Goal: Information Seeking & Learning: Find specific fact

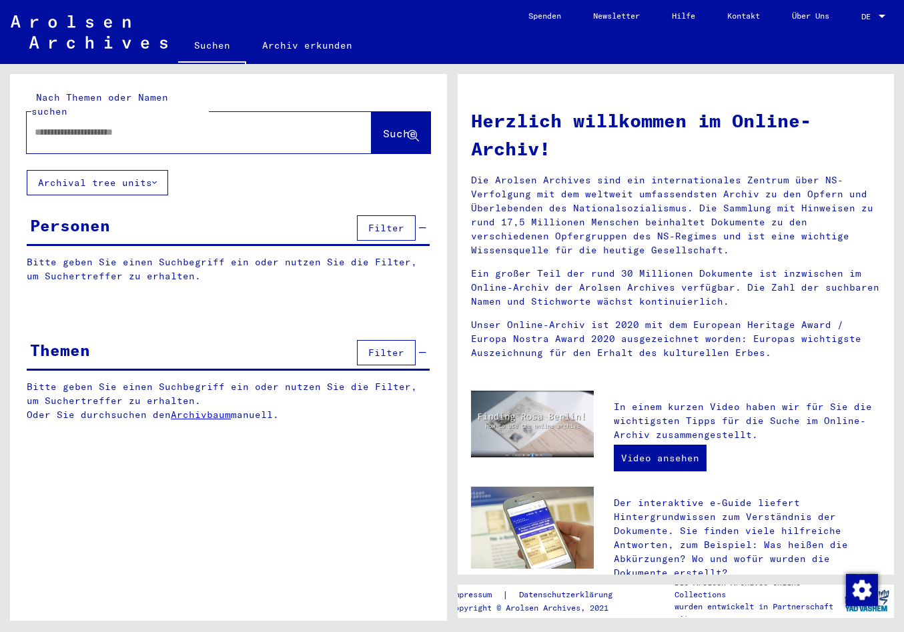
click at [83, 128] on div at bounding box center [179, 132] width 305 height 30
click at [77, 125] on input "text" at bounding box center [183, 132] width 297 height 14
click at [383, 127] on span "Suche" at bounding box center [399, 133] width 33 height 13
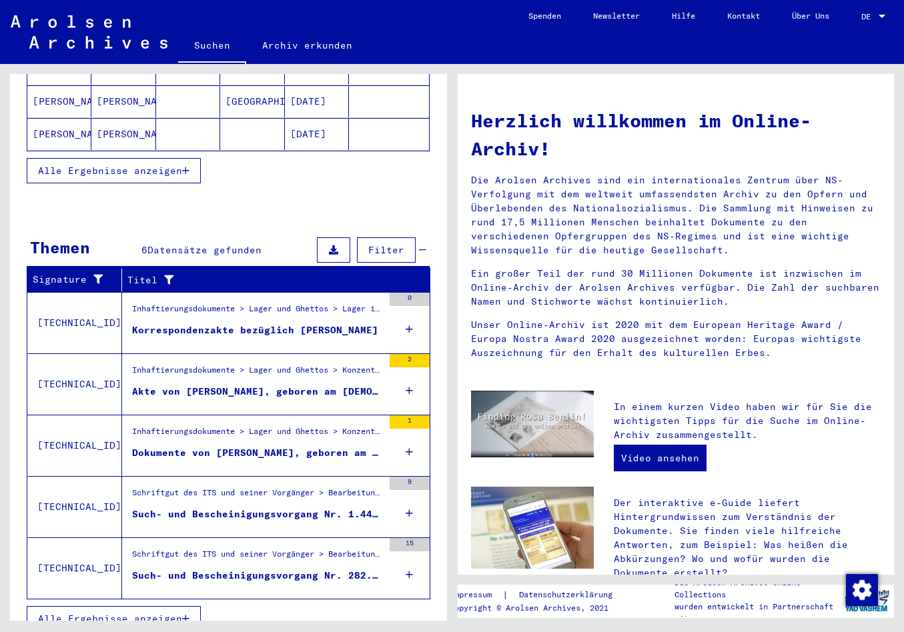
scroll to position [300, 0]
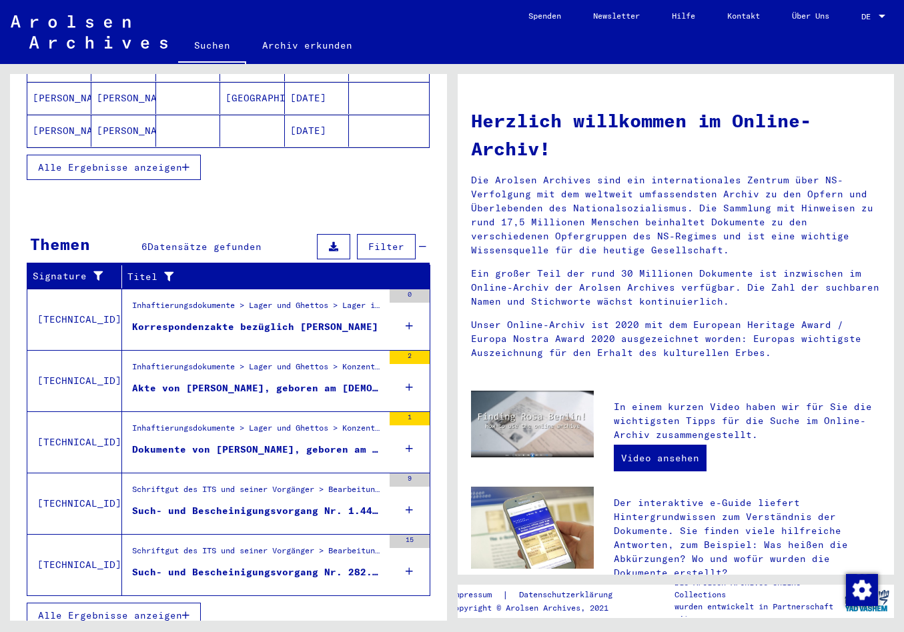
click at [209, 426] on div "Inhaftierungsdokumente > Lager und Ghettos > Konzentrationslager [GEOGRAPHIC_DA…" at bounding box center [257, 431] width 251 height 19
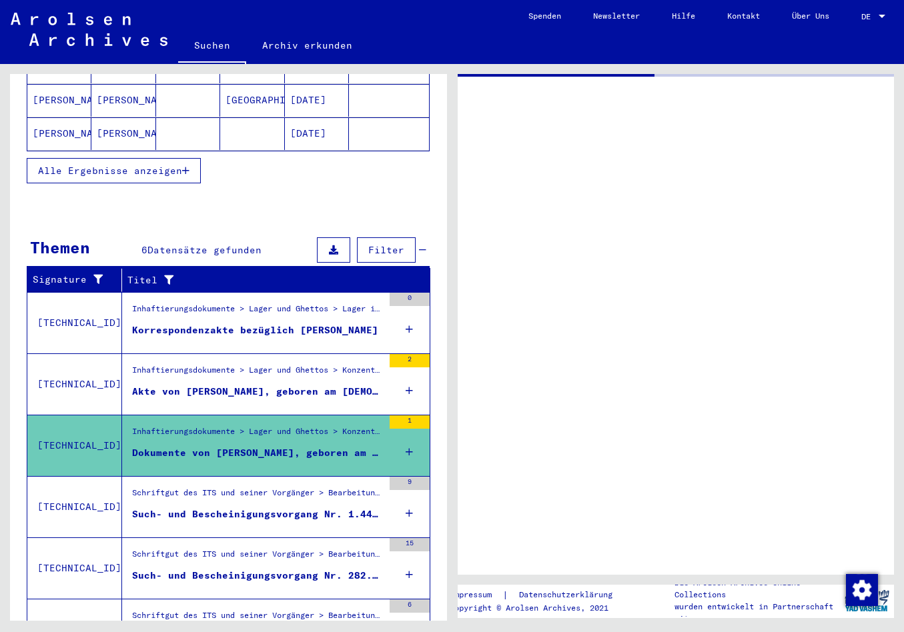
scroll to position [158, 0]
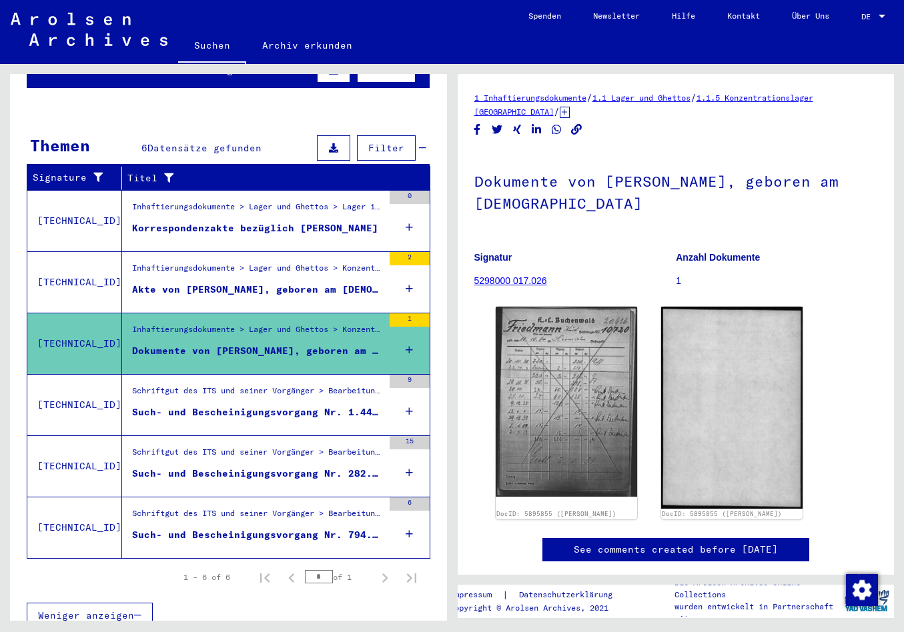
click at [199, 406] on div "Such- und Bescheinigungsvorgang Nr. 1.442.986 für [PERSON_NAME] geboren [DEMOGR…" at bounding box center [257, 413] width 251 height 14
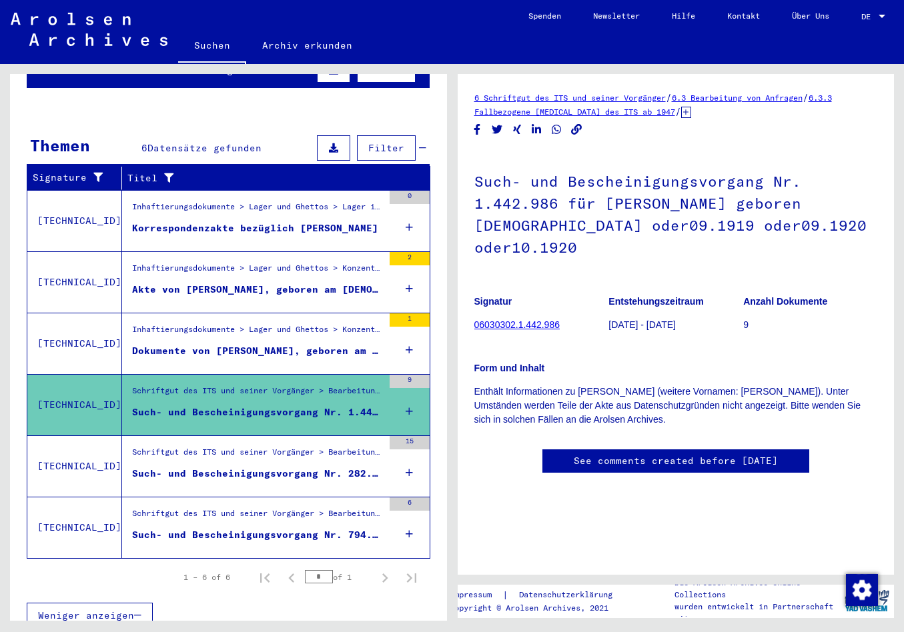
click at [202, 446] on div "Schriftgut des ITS und seiner Vorgänger > Bearbeitung von Anfragen > Fallbezoge…" at bounding box center [257, 455] width 251 height 19
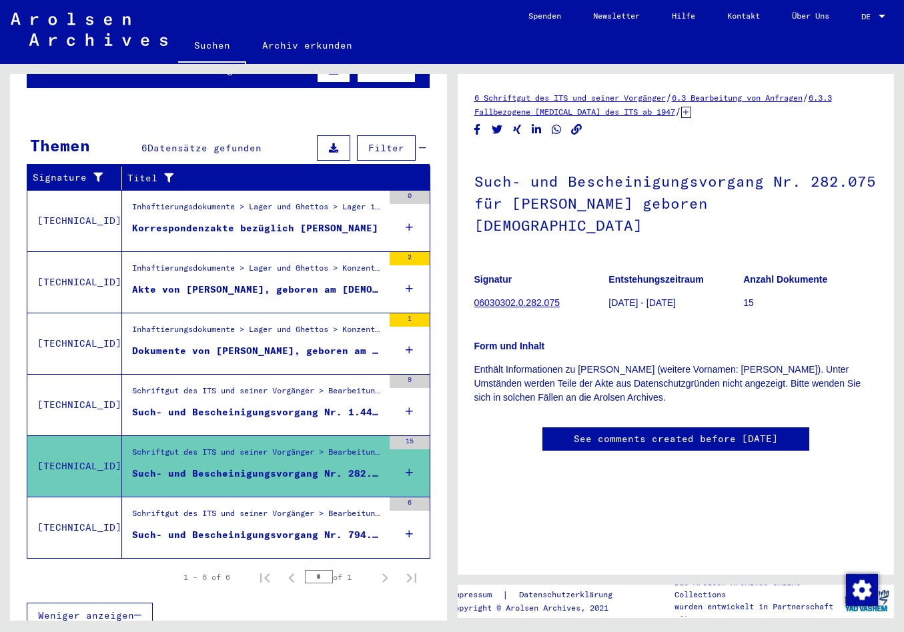
click at [207, 508] on div "Schriftgut des ITS und seiner Vorgänger > Bearbeitung von Anfragen > Fallbezoge…" at bounding box center [257, 517] width 251 height 19
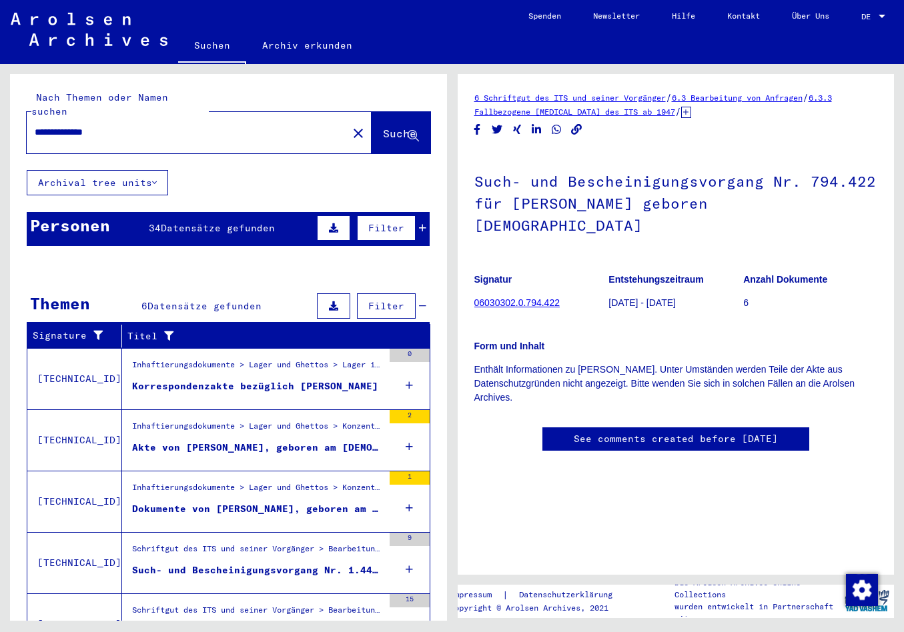
drag, startPoint x: 123, startPoint y: 115, endPoint x: 93, endPoint y: 118, distance: 29.5
click at [93, 125] on input "**********" at bounding box center [187, 132] width 305 height 14
drag, startPoint x: 113, startPoint y: 113, endPoint x: 116, endPoint y: 120, distance: 7.2
click at [113, 125] on input "**********" at bounding box center [187, 132] width 305 height 14
drag, startPoint x: 116, startPoint y: 118, endPoint x: 94, endPoint y: 140, distance: 31.1
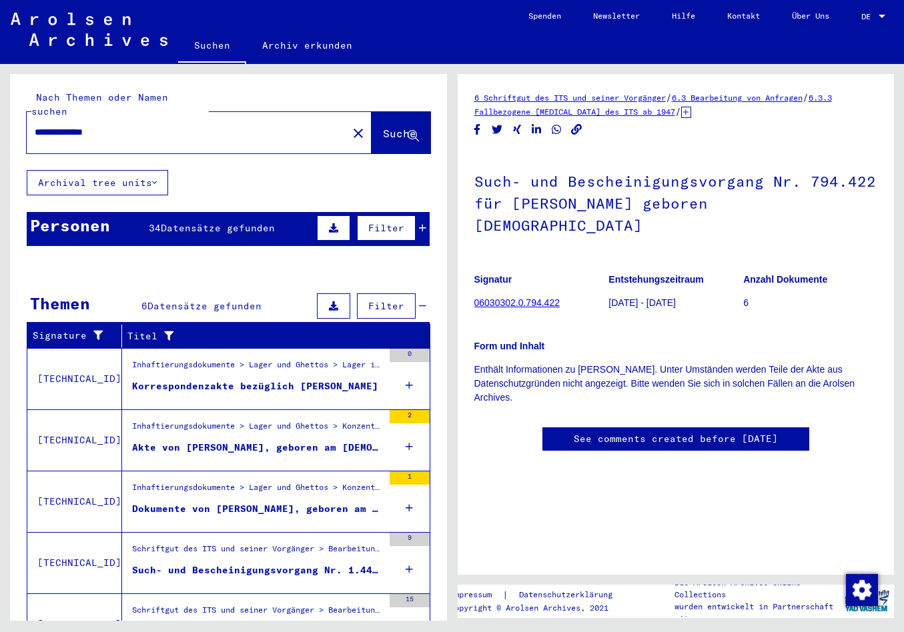
click at [92, 125] on input "**********" at bounding box center [187, 132] width 305 height 14
type input "**********"
click at [383, 127] on span "Suche" at bounding box center [399, 133] width 33 height 13
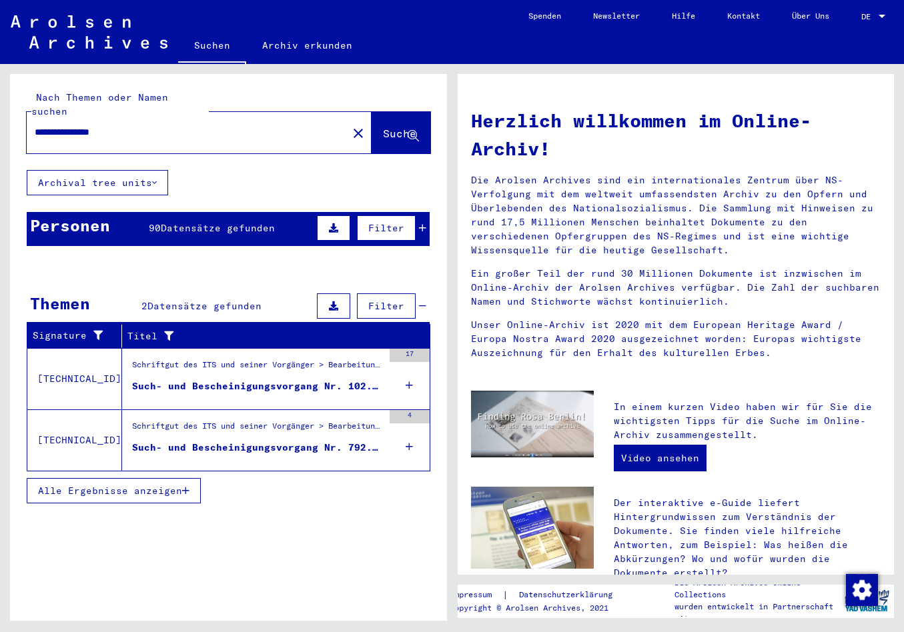
click at [285, 217] on div "Personen 90 Datensätze gefunden Filter" at bounding box center [228, 229] width 403 height 34
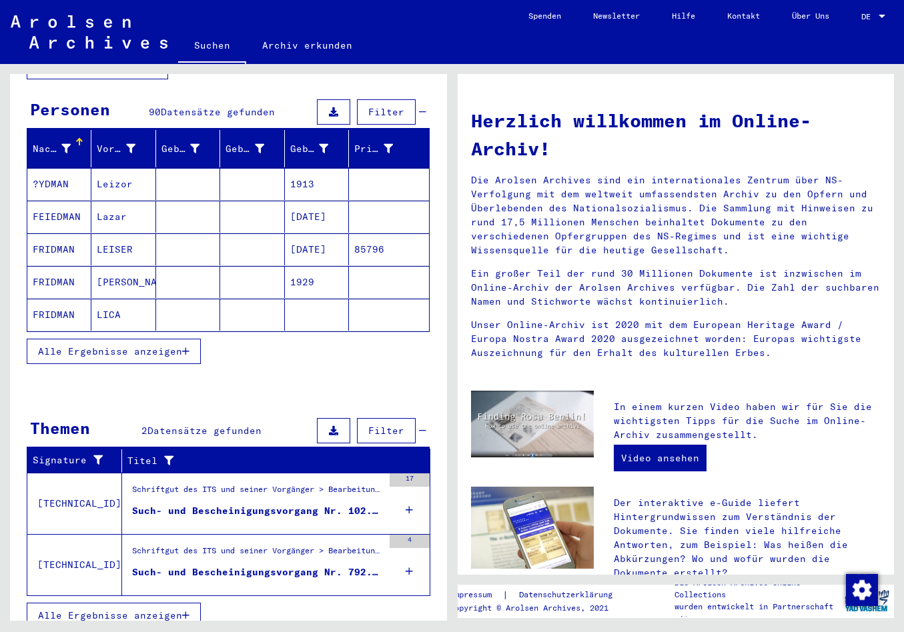
scroll to position [46, 0]
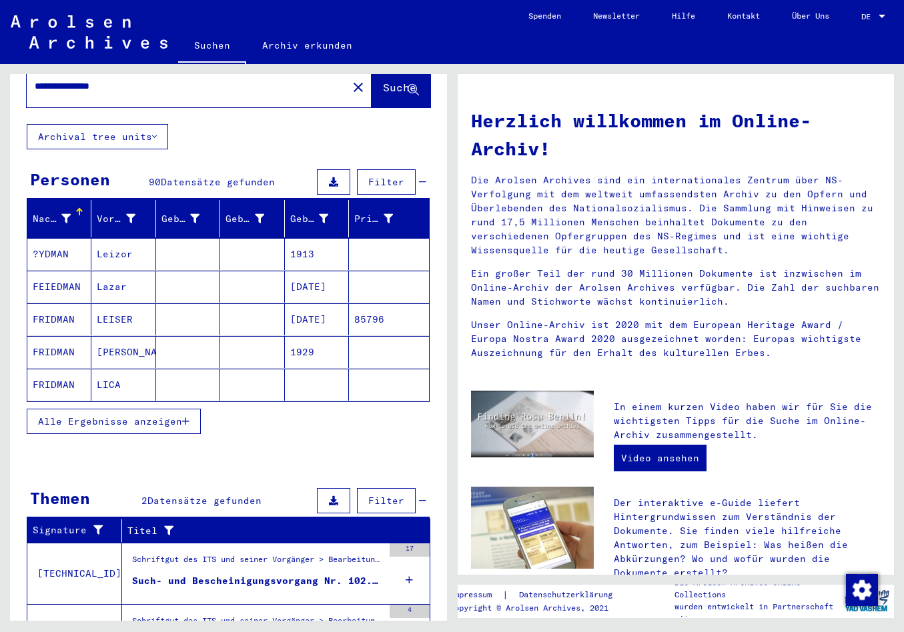
click at [186, 409] on button "Alle Ergebnisse anzeigen" at bounding box center [114, 421] width 174 height 25
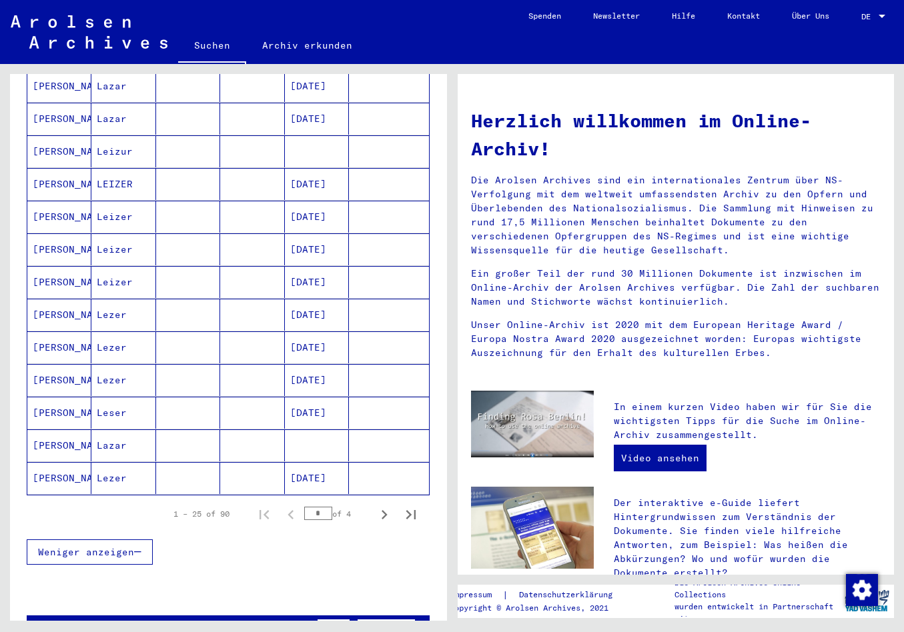
scroll to position [606, 0]
click at [60, 430] on mat-cell "[PERSON_NAME]" at bounding box center [59, 446] width 64 height 32
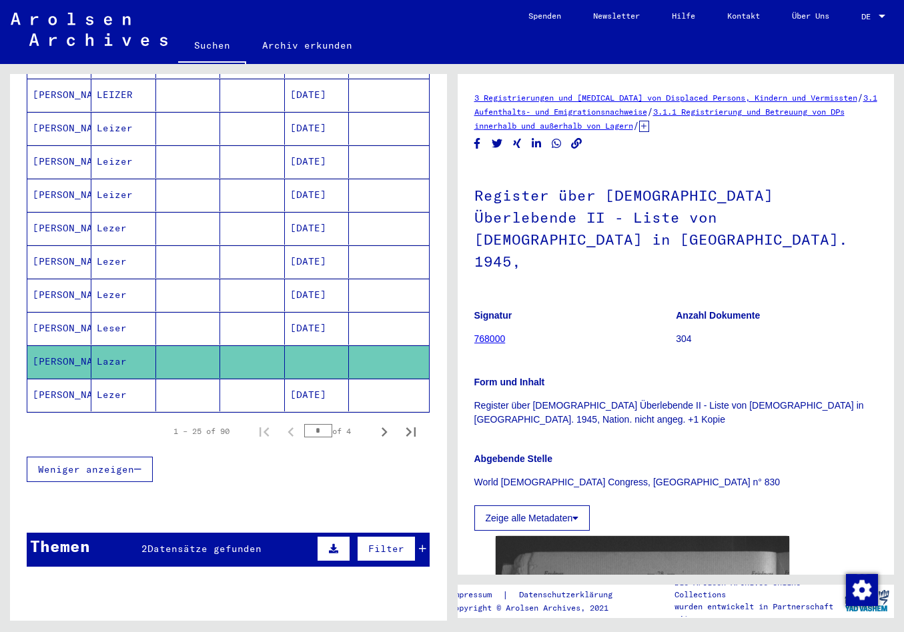
scroll to position [755, 0]
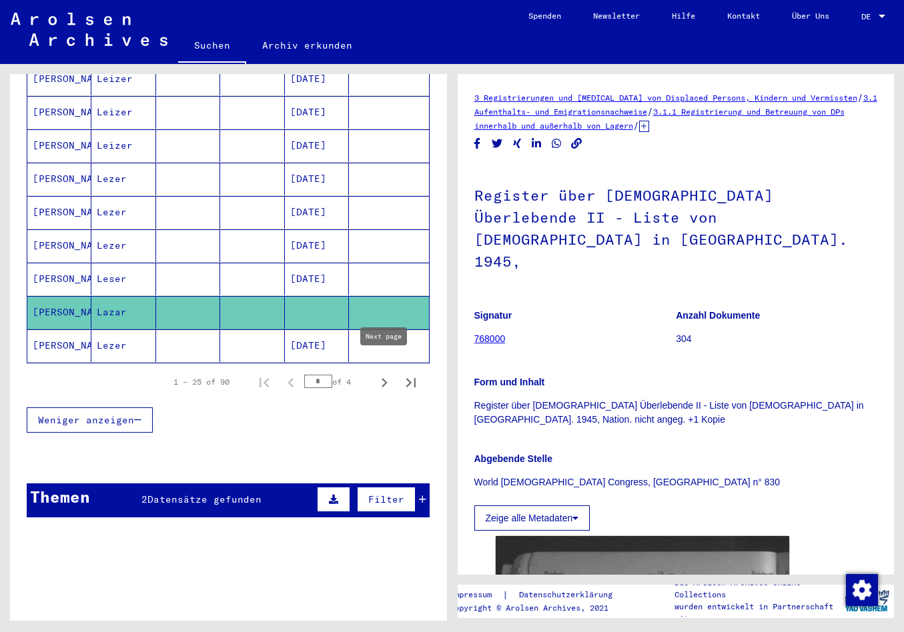
click at [382, 374] on icon "Next page" at bounding box center [384, 383] width 19 height 19
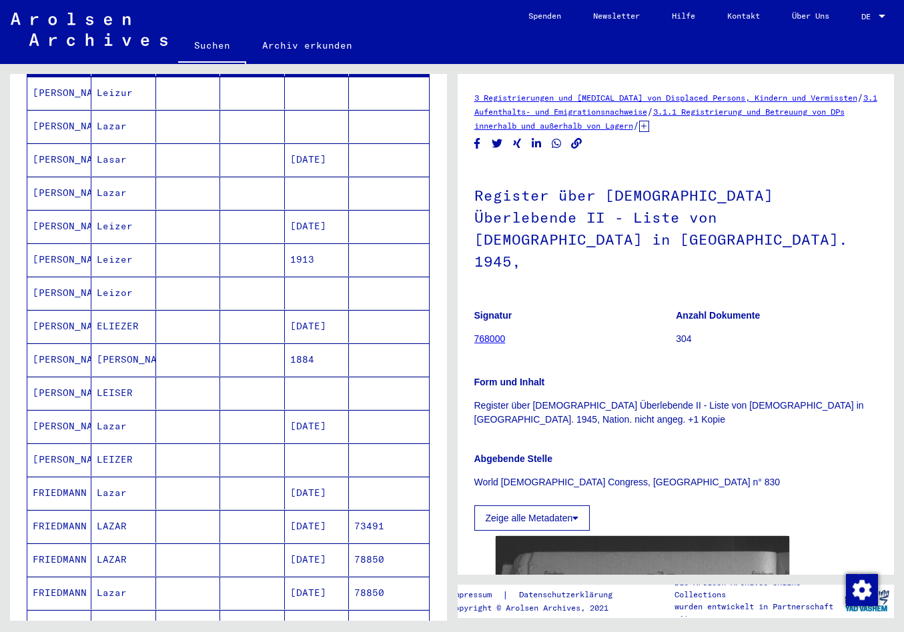
scroll to position [210, 0]
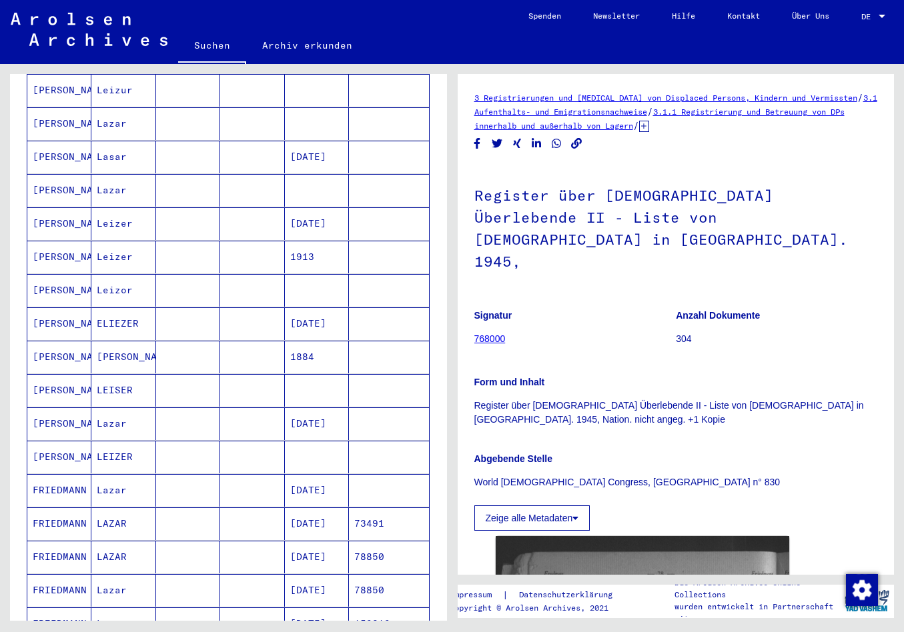
click at [81, 375] on mat-cell "[PERSON_NAME]" at bounding box center [59, 390] width 64 height 33
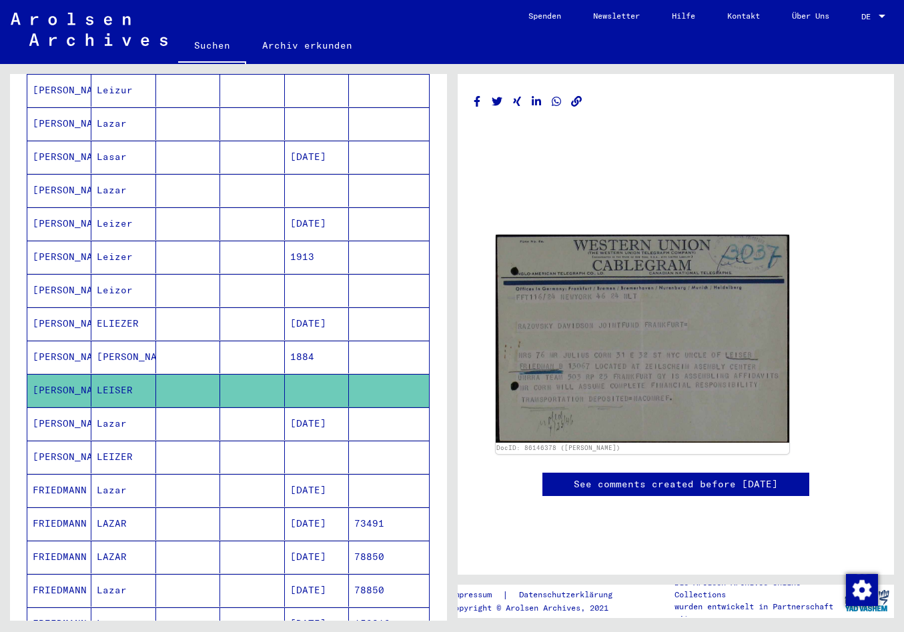
click at [77, 274] on mat-cell "[PERSON_NAME]" at bounding box center [59, 290] width 64 height 33
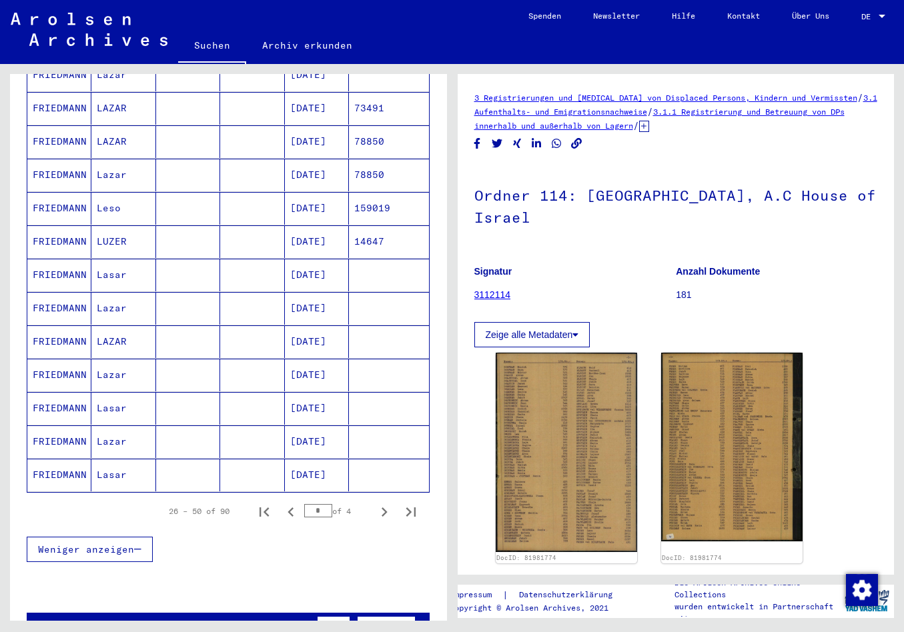
scroll to position [630, 0]
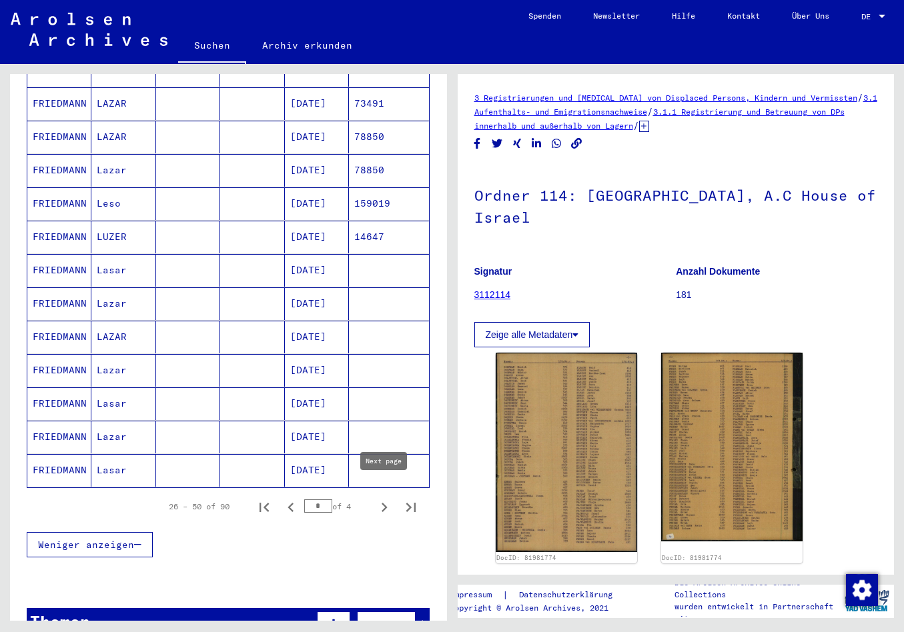
drag, startPoint x: 385, startPoint y: 488, endPoint x: 373, endPoint y: 486, distance: 12.1
click at [384, 498] on icon "Next page" at bounding box center [384, 507] width 19 height 19
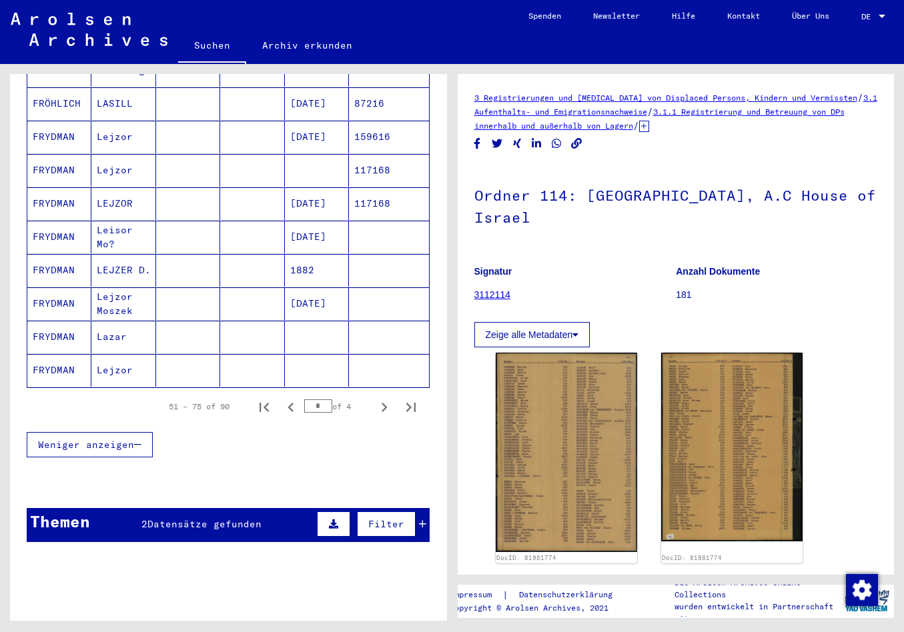
scroll to position [771, 0]
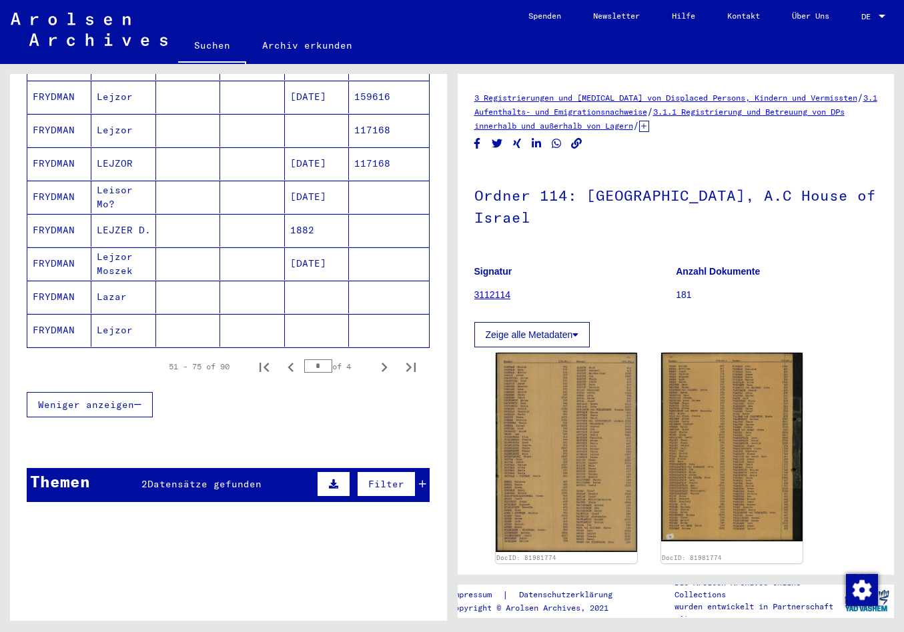
click at [66, 214] on mat-cell "FRYDMAN" at bounding box center [59, 230] width 64 height 33
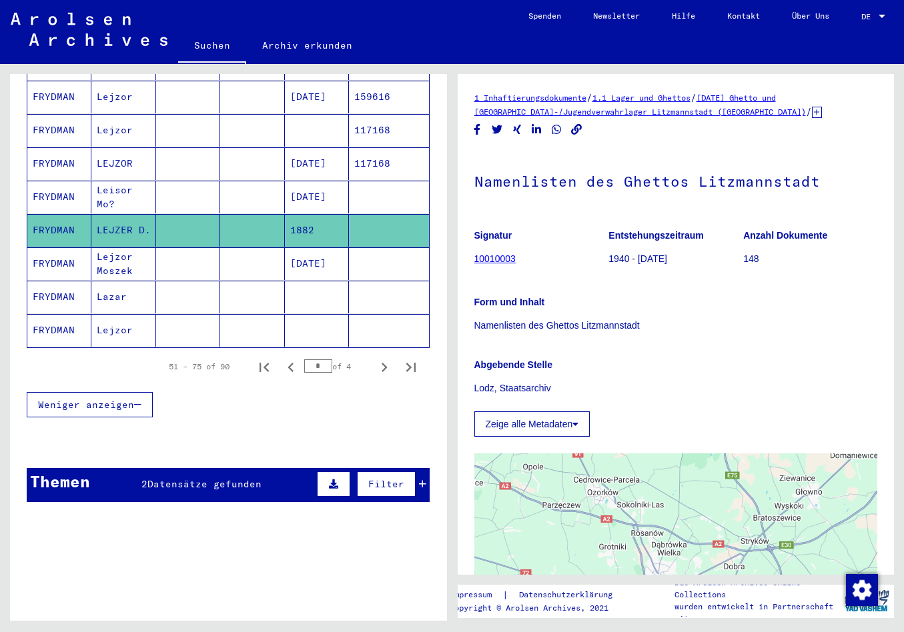
click at [99, 281] on mat-cell "Lazar" at bounding box center [123, 297] width 64 height 33
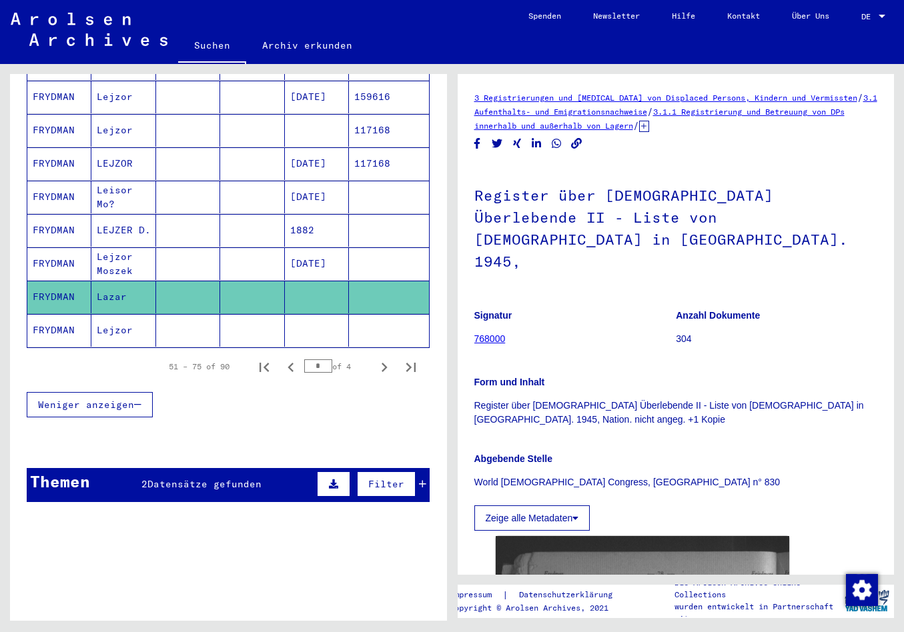
click at [73, 314] on mat-cell "FRYDMAN" at bounding box center [59, 330] width 64 height 33
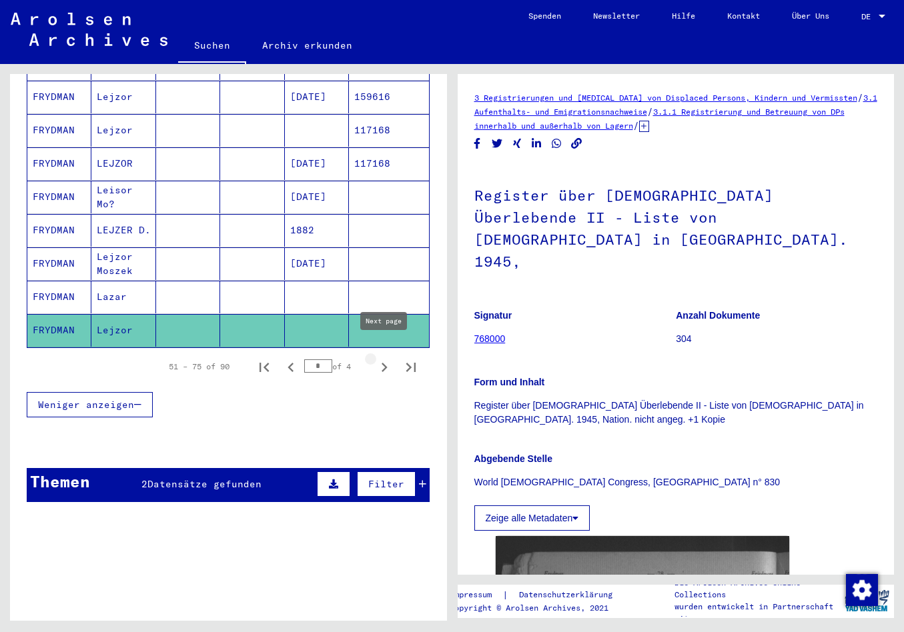
click at [388, 358] on icon "Next page" at bounding box center [384, 367] width 19 height 19
type input "*"
